Goal: Task Accomplishment & Management: Use online tool/utility

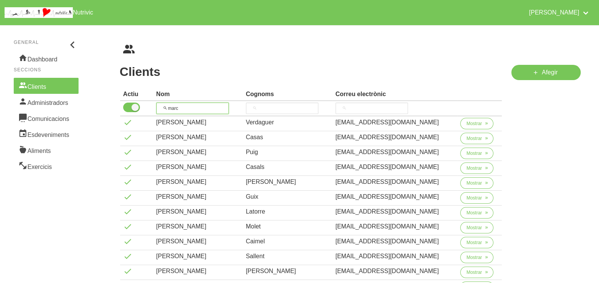
click at [191, 108] on input "marc" at bounding box center [192, 108] width 72 height 11
type input "m"
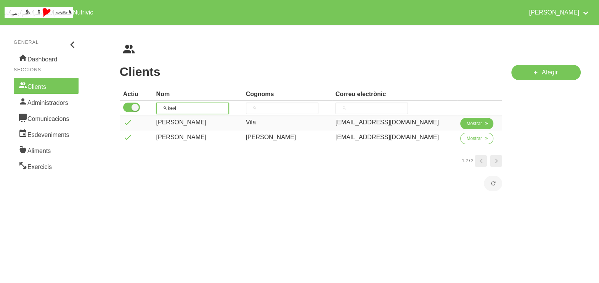
type input "kevi"
click at [467, 122] on span "Mostrar" at bounding box center [475, 123] width 16 height 7
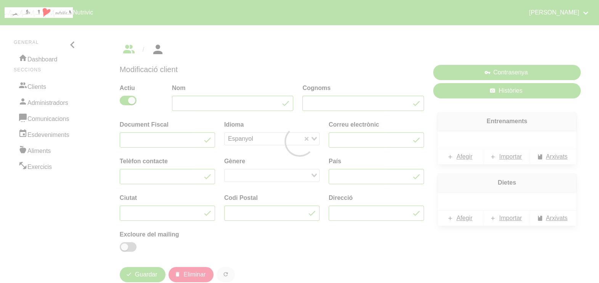
type input "[PERSON_NAME]"
type input "Vila"
type input "[EMAIL_ADDRESS][DOMAIN_NAME]"
type input "[GEOGRAPHIC_DATA]"
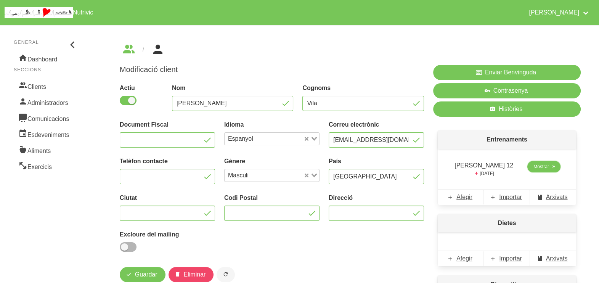
click at [534, 165] on span "Mostrar" at bounding box center [542, 166] width 16 height 7
select select "8"
select select "2025"
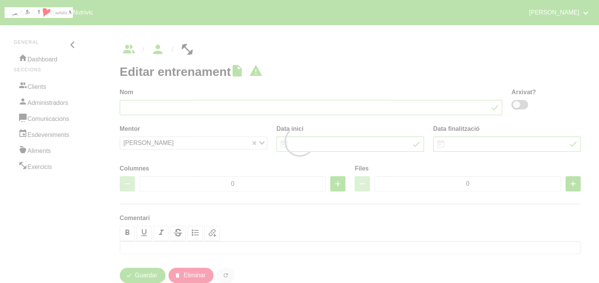
type input "[PERSON_NAME] 12"
type input "[DATE]"
type input "6"
type input "10"
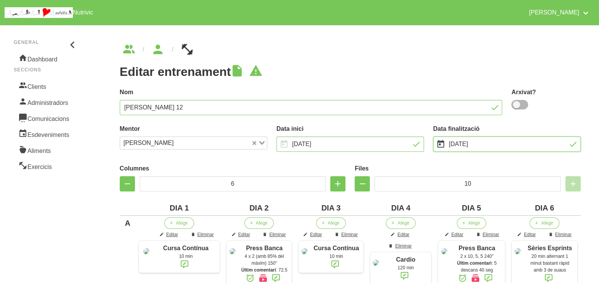
click at [462, 144] on input "[DATE]" at bounding box center [507, 144] width 148 height 15
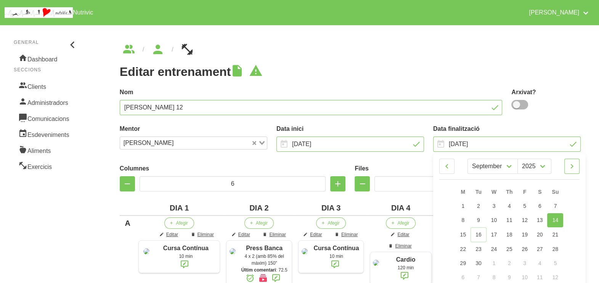
click at [577, 168] on icon at bounding box center [572, 166] width 9 height 14
select select "9"
click at [563, 206] on link "5" at bounding box center [555, 206] width 16 height 14
type input "[DATE]"
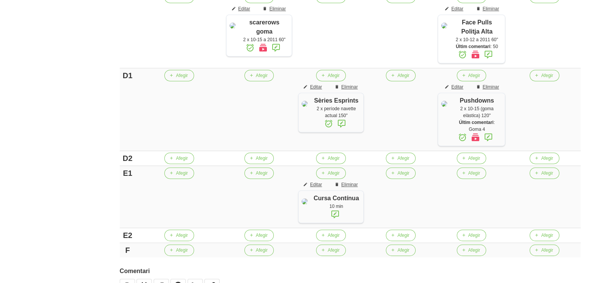
scroll to position [649, 0]
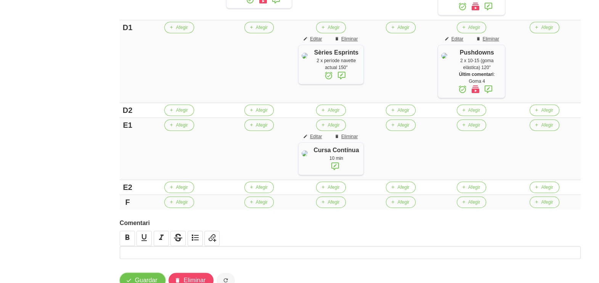
click at [143, 276] on button "Guardar" at bounding box center [143, 280] width 46 height 15
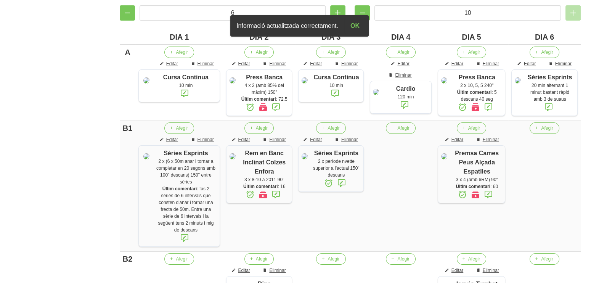
scroll to position [0, 0]
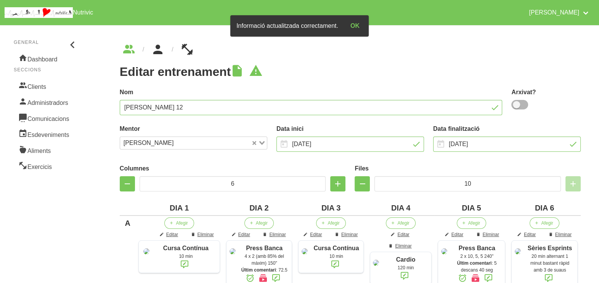
click at [159, 52] on icon "breadcrumbs" at bounding box center [158, 49] width 14 height 21
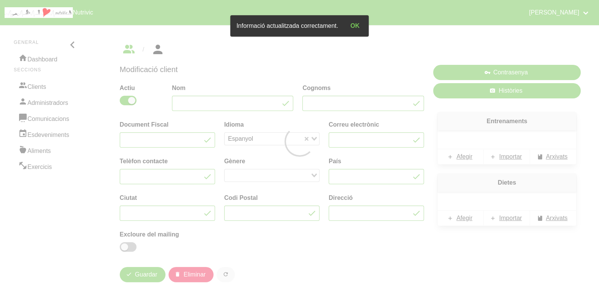
type input "[PERSON_NAME]"
type input "Vila"
type input "[EMAIL_ADDRESS][DOMAIN_NAME]"
type input "[GEOGRAPHIC_DATA]"
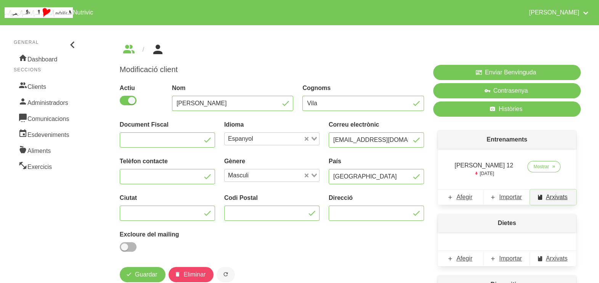
click at [551, 201] on span "Arxivats" at bounding box center [557, 197] width 22 height 9
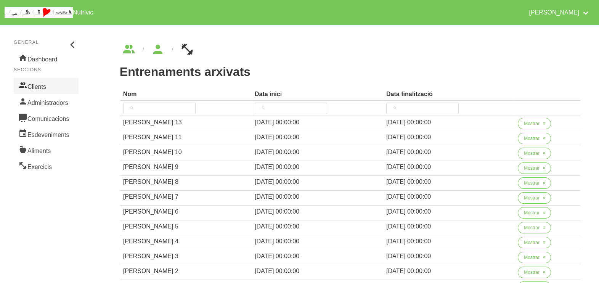
click at [52, 84] on link "Clients" at bounding box center [46, 86] width 65 height 16
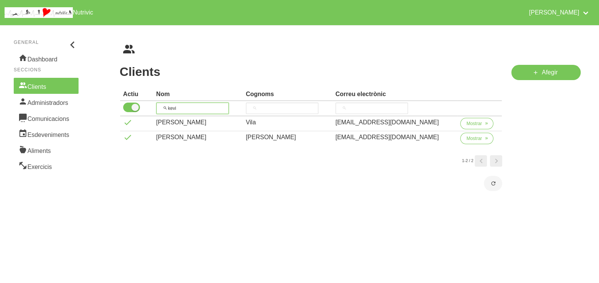
drag, startPoint x: 186, startPoint y: 109, endPoint x: 159, endPoint y: 107, distance: 26.4
click at [159, 107] on input "kevi" at bounding box center [192, 108] width 72 height 11
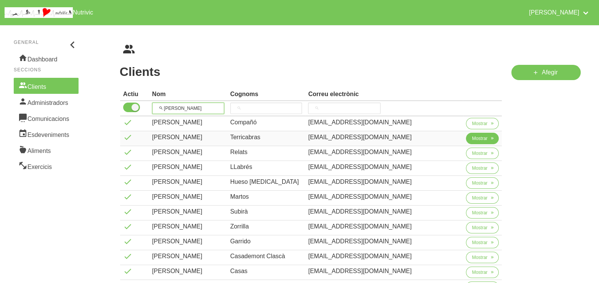
type input "[PERSON_NAME]"
click at [474, 138] on span "Mostrar" at bounding box center [480, 138] width 16 height 7
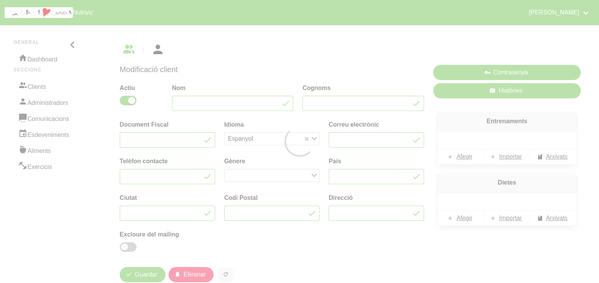
type input "[PERSON_NAME]"
type input "Terricabras"
type input "[EMAIL_ADDRESS][DOMAIN_NAME]"
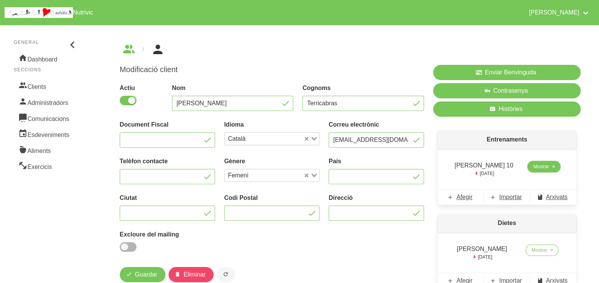
click at [541, 168] on span "Mostrar" at bounding box center [542, 166] width 16 height 7
select select "8"
select select "2025"
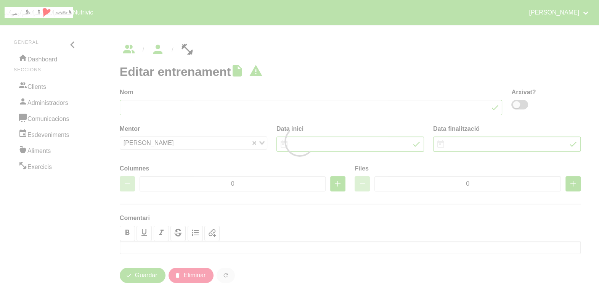
type input "[PERSON_NAME] 10"
type input "[DATE]"
type input "3"
type input "8"
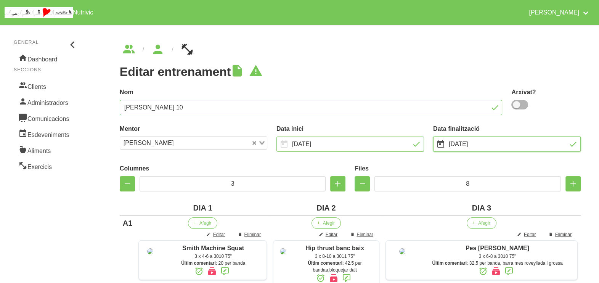
click at [464, 144] on input "[DATE]" at bounding box center [507, 144] width 148 height 15
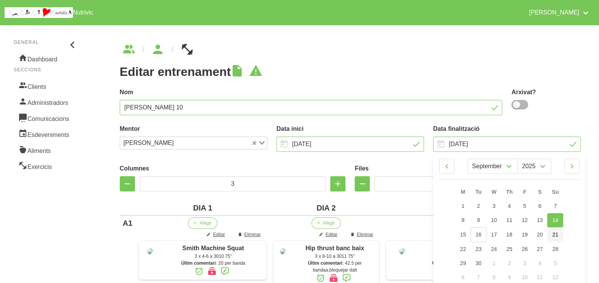
click at [557, 237] on span "21" at bounding box center [556, 235] width 6 height 6
type input "[DATE]"
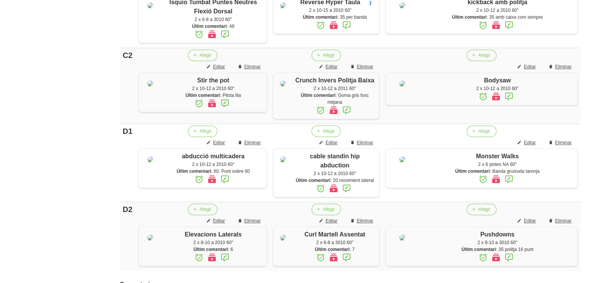
scroll to position [707, 0]
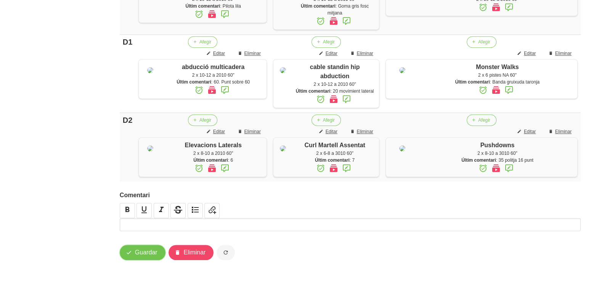
click at [150, 249] on span "Guardar" at bounding box center [146, 252] width 23 height 9
